Goal: Find specific page/section: Find specific page/section

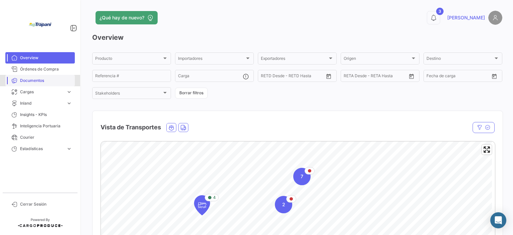
click at [50, 80] on span "Documentos" at bounding box center [46, 80] width 52 height 6
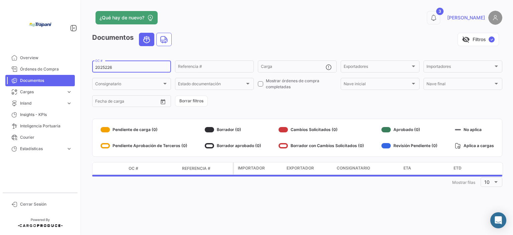
click at [119, 66] on input "2025226" at bounding box center [131, 67] width 73 height 5
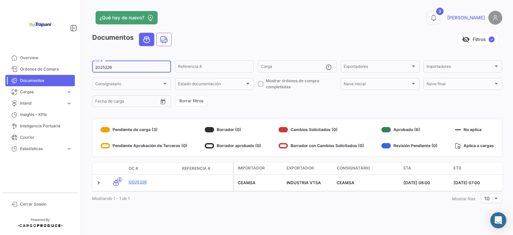
paste input "I2025223"
type input "I2025223"
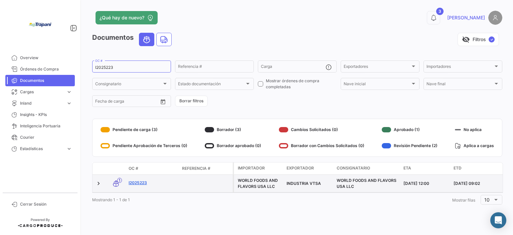
click at [131, 184] on link "I2025223" at bounding box center [153, 183] width 48 height 6
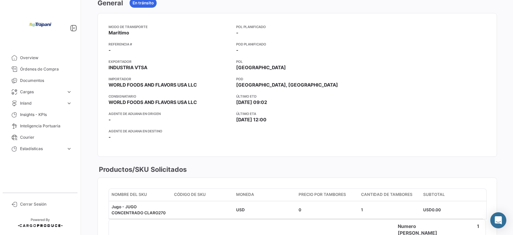
scroll to position [67, 0]
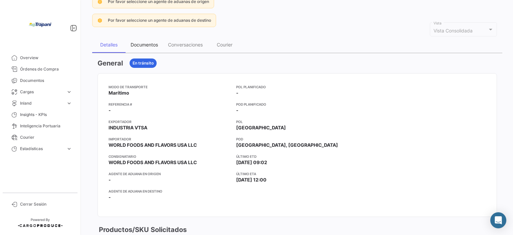
click at [142, 45] on div "Documentos" at bounding box center [144, 45] width 27 height 6
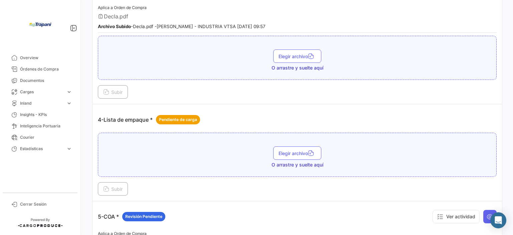
scroll to position [450, 0]
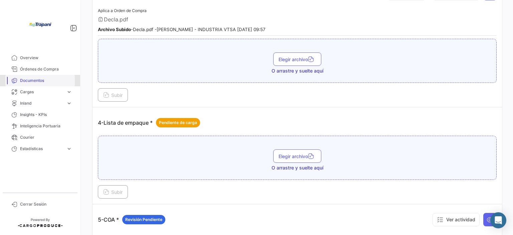
click at [57, 83] on span "Documentos" at bounding box center [46, 80] width 52 height 6
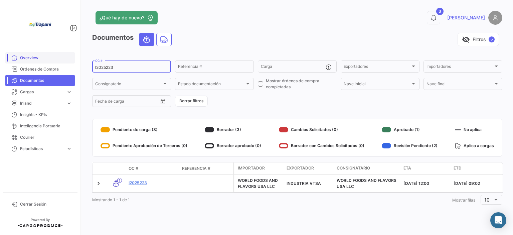
drag, startPoint x: 117, startPoint y: 66, endPoint x: 73, endPoint y: 62, distance: 44.7
click at [73, 62] on mat-sidenav-container "Overview Órdenes de Compra Documentos Cargas expand_more Cargas Marítimas Carga…" at bounding box center [256, 117] width 513 height 235
paste input "4"
type input "I2025224"
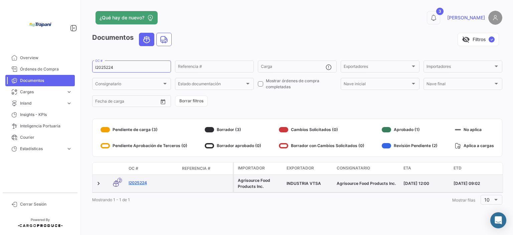
click at [142, 185] on link "I2025224" at bounding box center [153, 183] width 48 height 6
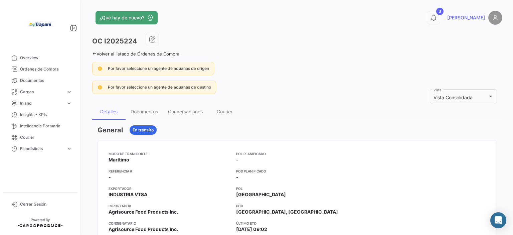
scroll to position [33, 0]
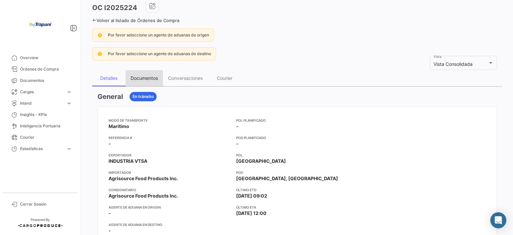
click at [154, 81] on div "Documentos" at bounding box center [144, 78] width 37 height 16
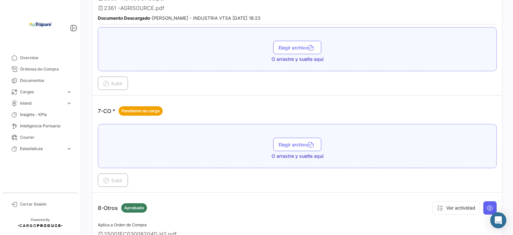
scroll to position [835, 0]
